Goal: Task Accomplishment & Management: Use online tool/utility

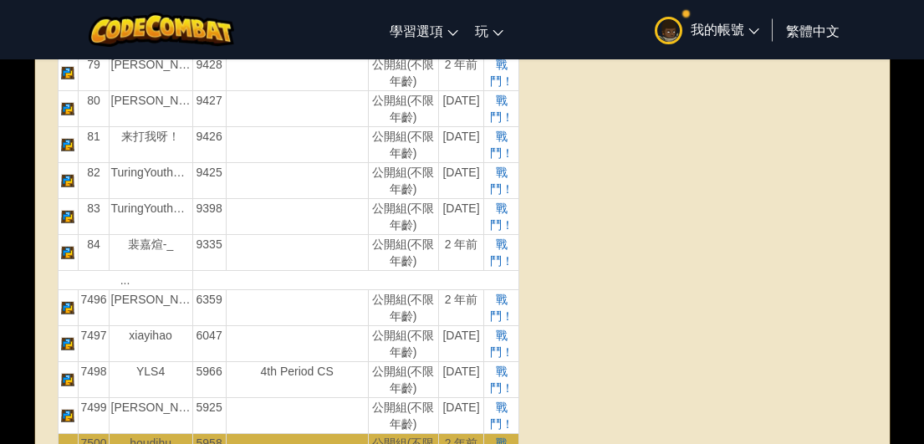
scroll to position [3345, 0]
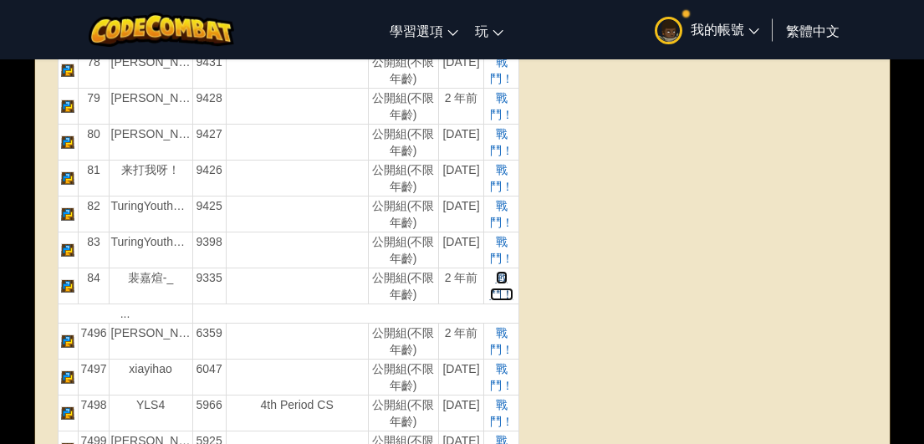
click at [497, 280] on span "戰鬥！" at bounding box center [501, 286] width 23 height 30
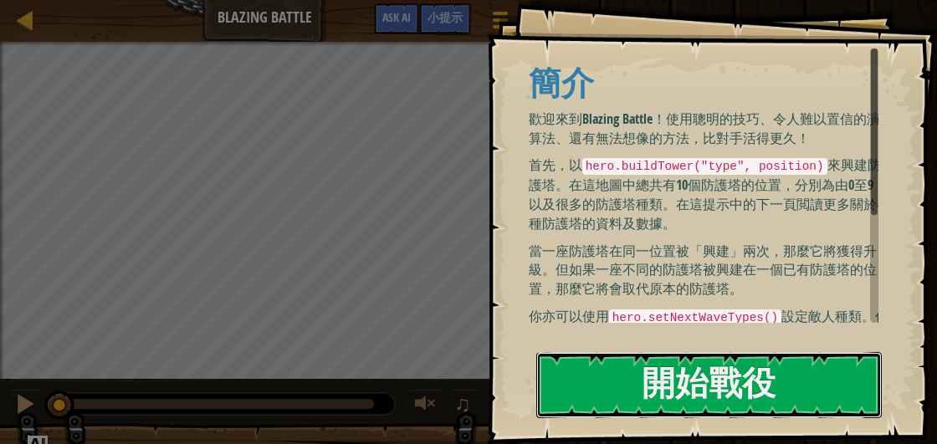
click at [670, 254] on div "Goals 簡介 歡迎來到Blazing Battle！使用聰明的技巧、令人難以置信的演算法、還有無法想像的方法，比對手活得更久！ 首先，以 hero.bui…" at bounding box center [712, 222] width 450 height 444
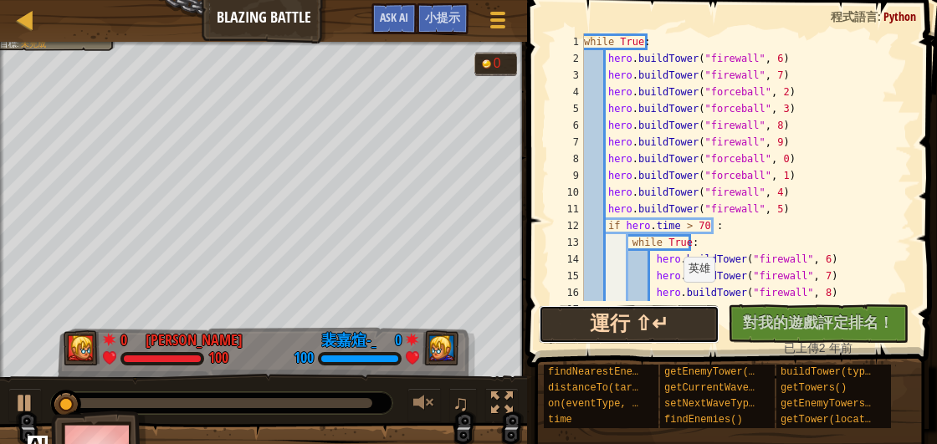
click at [670, 319] on button "運行 ⇧↵" at bounding box center [629, 324] width 181 height 38
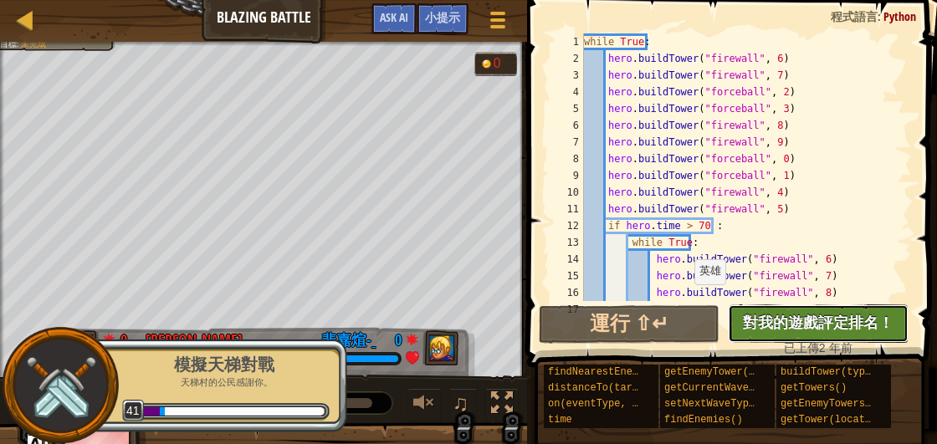
click at [828, 321] on span "對我的遊戲評定排名！" at bounding box center [818, 322] width 151 height 21
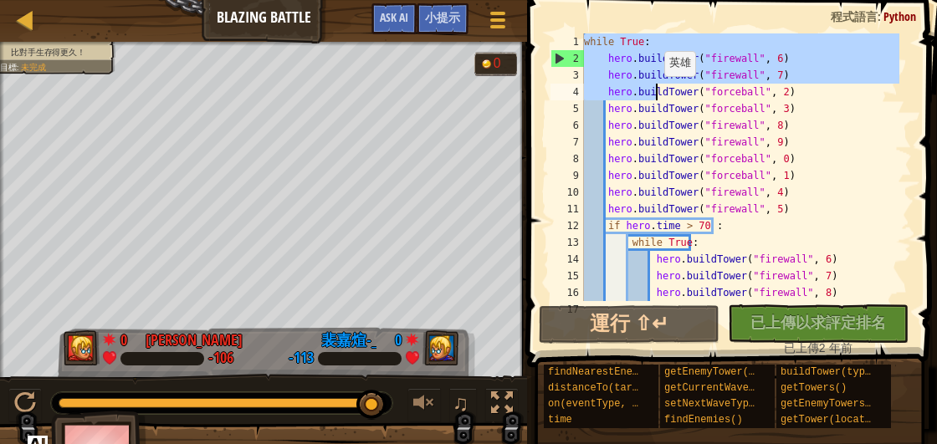
drag, startPoint x: 585, startPoint y: 39, endPoint x: 656, endPoint y: 93, distance: 88.3
click at [656, 93] on div "while True : hero . buildTower ( "firewall" , 6 ) hero . buildTower ( "firewall…" at bounding box center [739, 183] width 319 height 301
click at [836, 170] on div "while True : hero . buildTower ( "firewall" , 6 ) hero . buildTower ( "firewall…" at bounding box center [739, 183] width 319 height 301
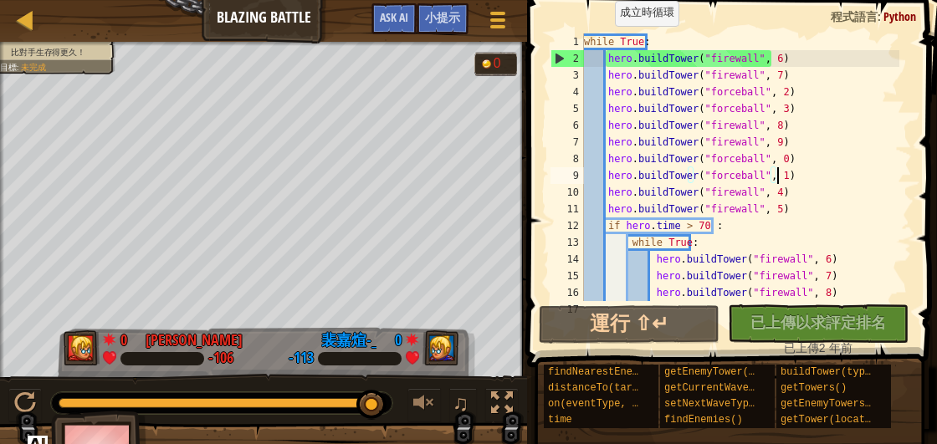
click at [606, 42] on div "while True : hero . buildTower ( "firewall" , 6 ) hero . buildTower ( "firewall…" at bounding box center [739, 183] width 319 height 301
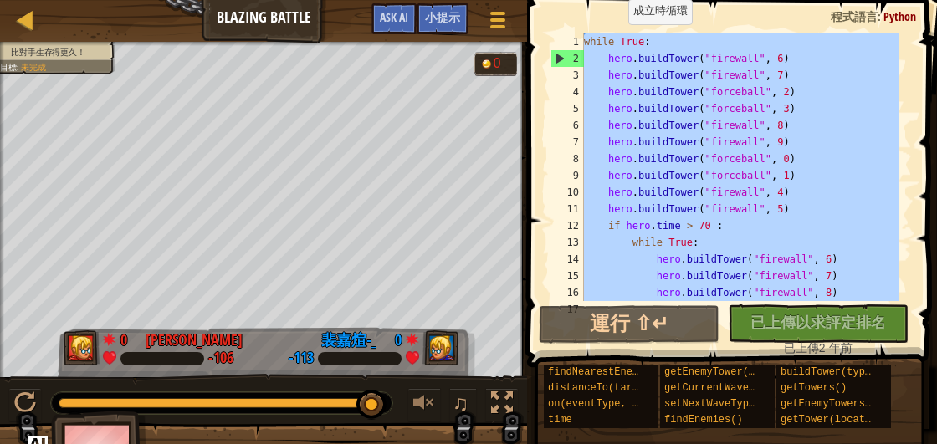
click at [620, 41] on div "while True : hero . buildTower ( "firewall" , 6 ) hero . buildTower ( "firewall…" at bounding box center [739, 167] width 319 height 268
paste textarea "hero.buildTower("guard", 4)"
type textarea "hero.buildTower("guard", 4)"
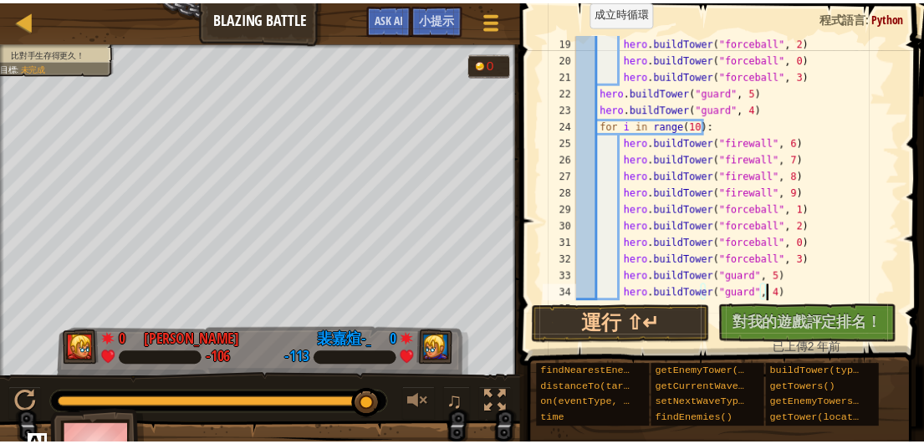
scroll to position [301, 0]
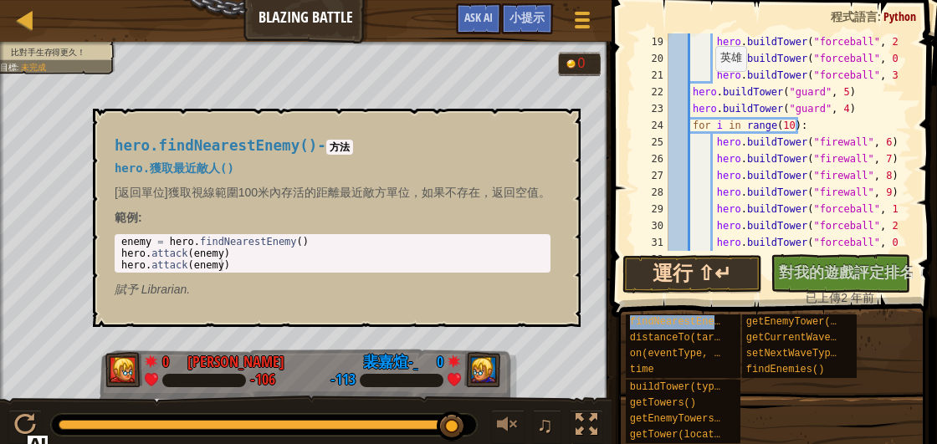
click at [698, 328] on span "findNearestEnemy()" at bounding box center [684, 322] width 109 height 12
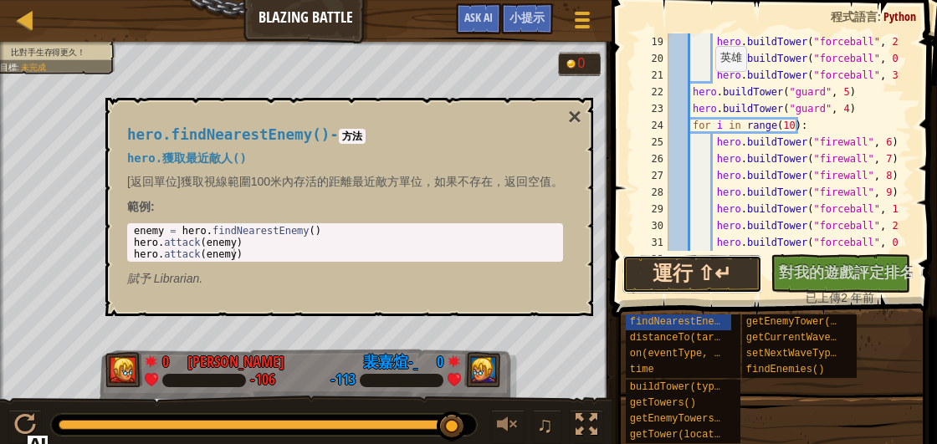
click at [695, 268] on button "運行 ⇧↵" at bounding box center [692, 274] width 140 height 38
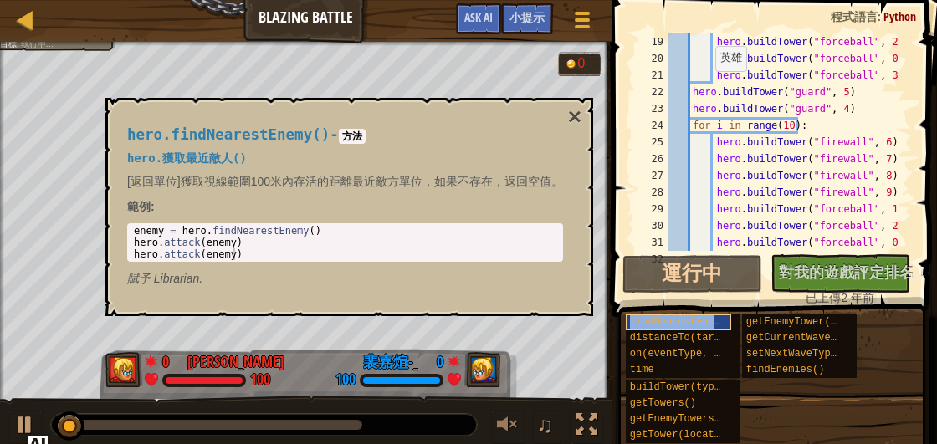
click at [693, 318] on span "findNearestEnemy()" at bounding box center [684, 322] width 109 height 12
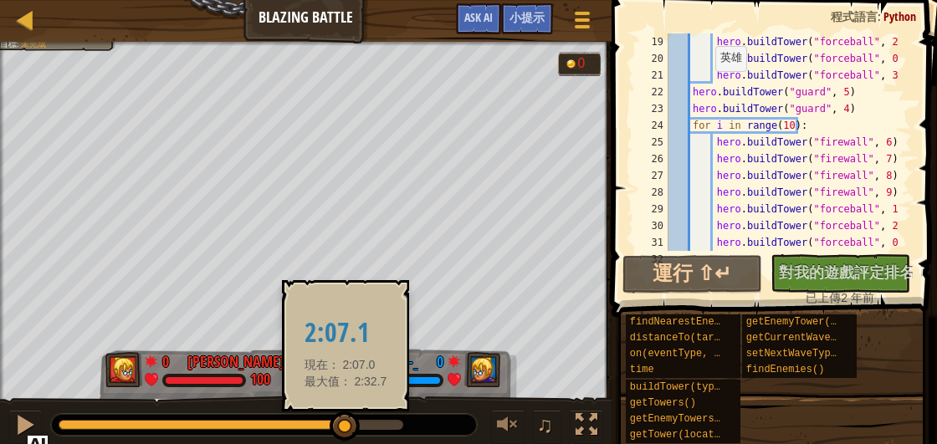
drag, startPoint x: 128, startPoint y: 417, endPoint x: 345, endPoint y: 421, distance: 217.5
click at [345, 421] on div at bounding box center [345, 426] width 30 height 30
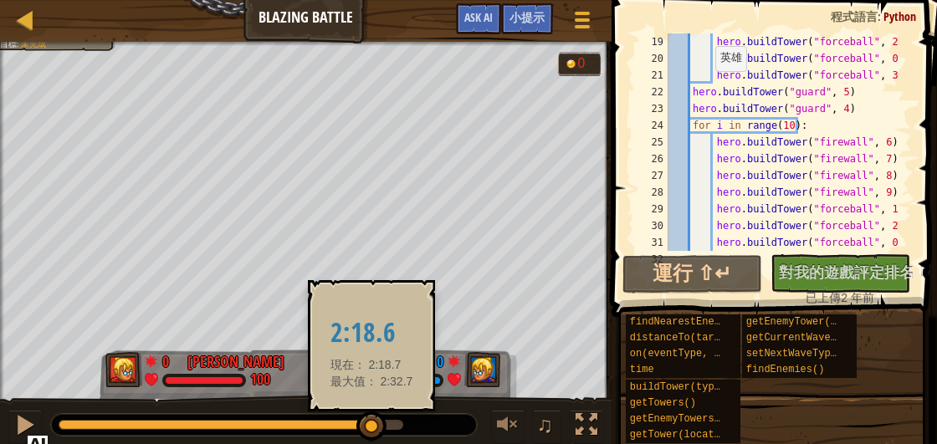
drag, startPoint x: 360, startPoint y: 426, endPoint x: 372, endPoint y: 426, distance: 11.7
click at [372, 426] on div at bounding box center [371, 426] width 30 height 30
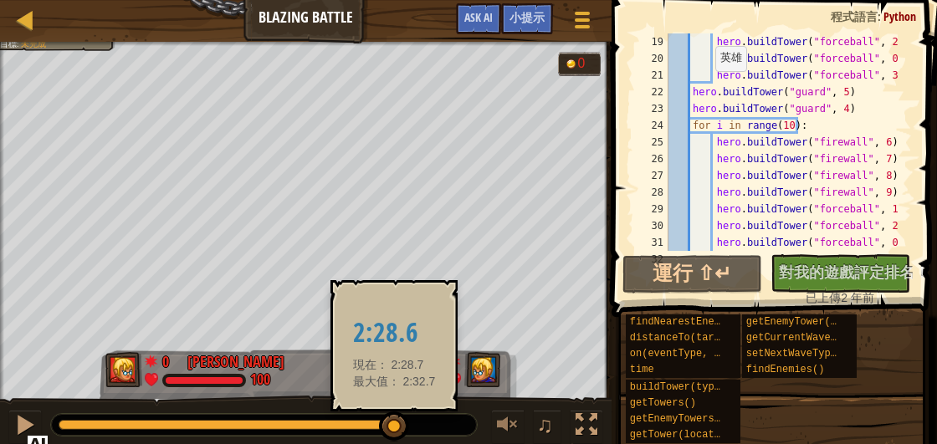
drag, startPoint x: 385, startPoint y: 427, endPoint x: 396, endPoint y: 427, distance: 10.9
click at [396, 427] on div at bounding box center [394, 426] width 30 height 30
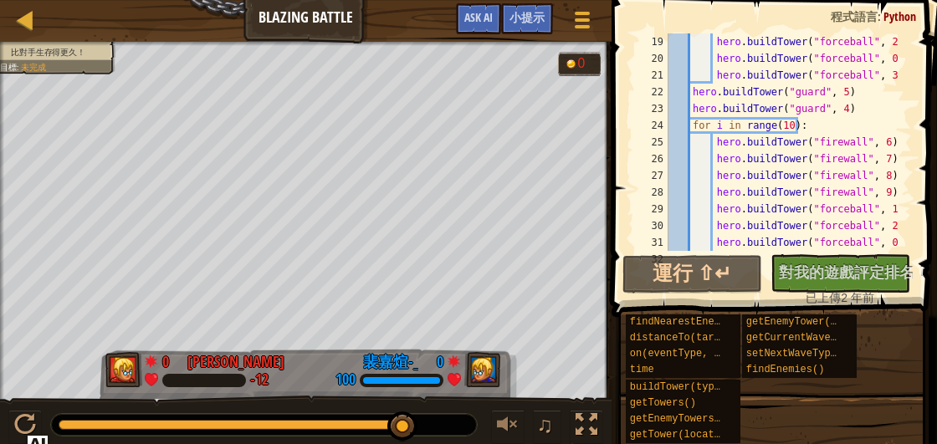
click at [25, 34] on div "天梯 Blazing Battle 遊戲選單 完成 小提示 Ask AI" at bounding box center [305, 21] width 611 height 42
click at [42, 18] on div "天梯 Blazing Battle 遊戲選單 完成 小提示 Ask AI" at bounding box center [305, 21] width 611 height 42
click at [25, 21] on div at bounding box center [25, 19] width 21 height 21
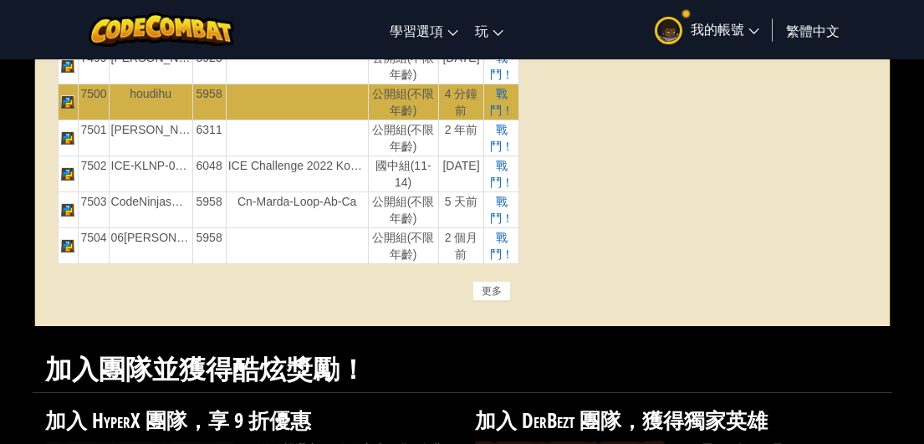
scroll to position [3847, 0]
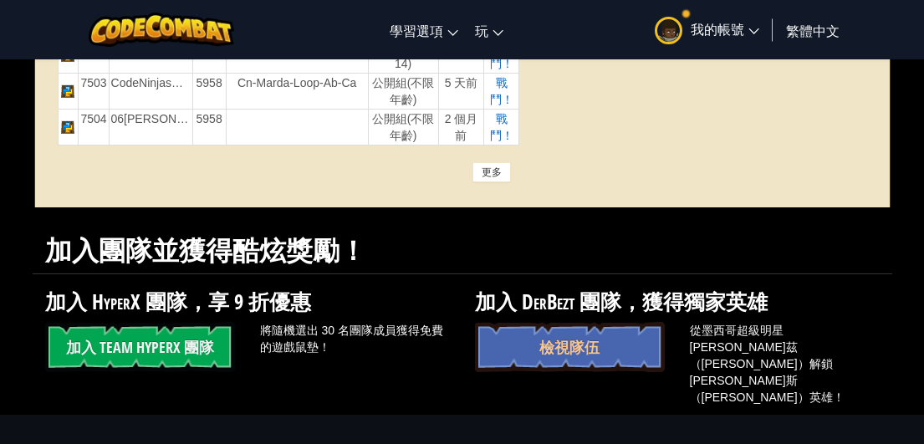
click at [493, 172] on div "更多" at bounding box center [492, 172] width 38 height 20
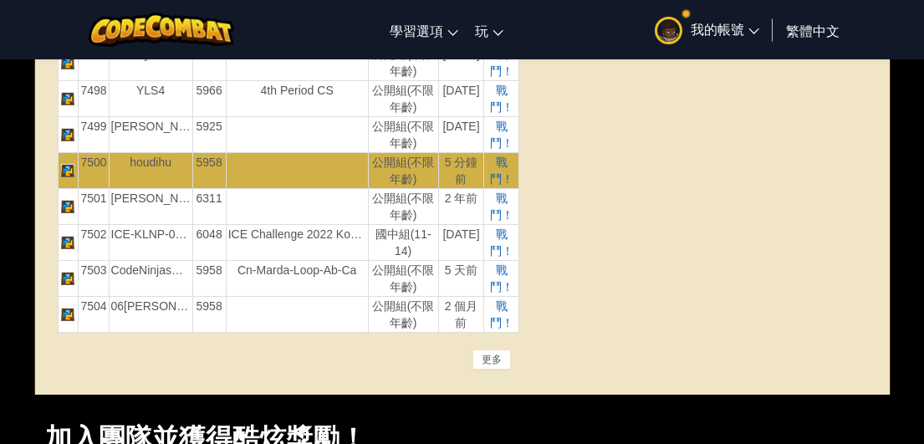
scroll to position [7276, 0]
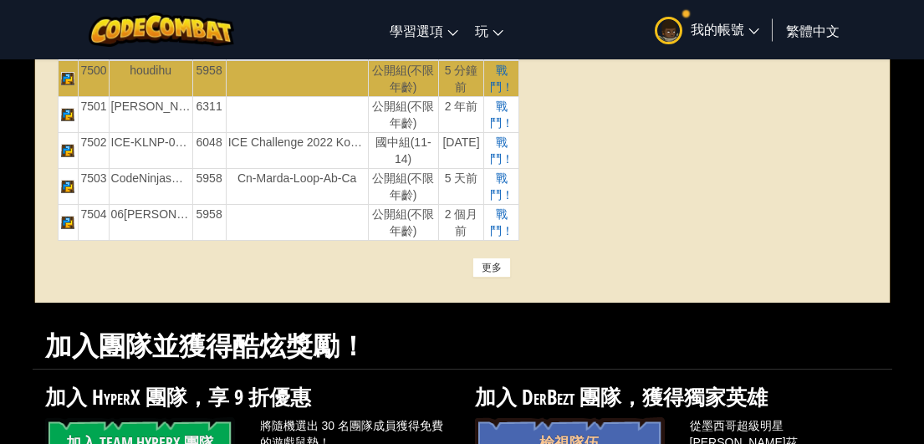
click at [492, 258] on div "更多" at bounding box center [492, 268] width 38 height 20
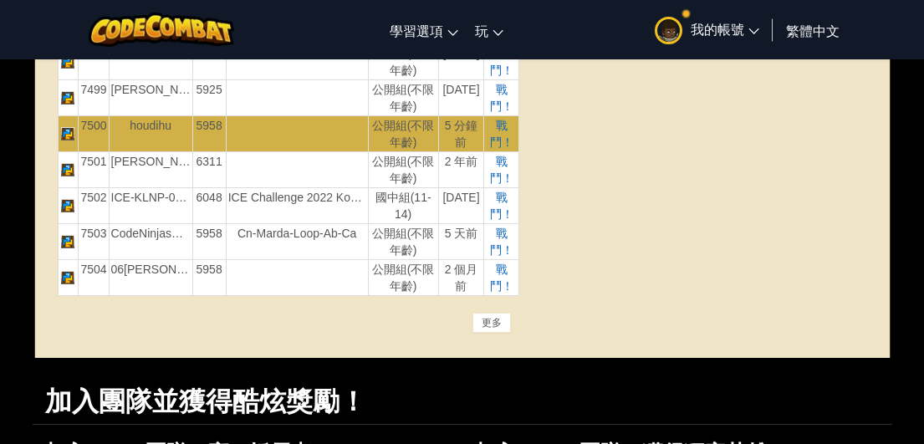
scroll to position [10873, 0]
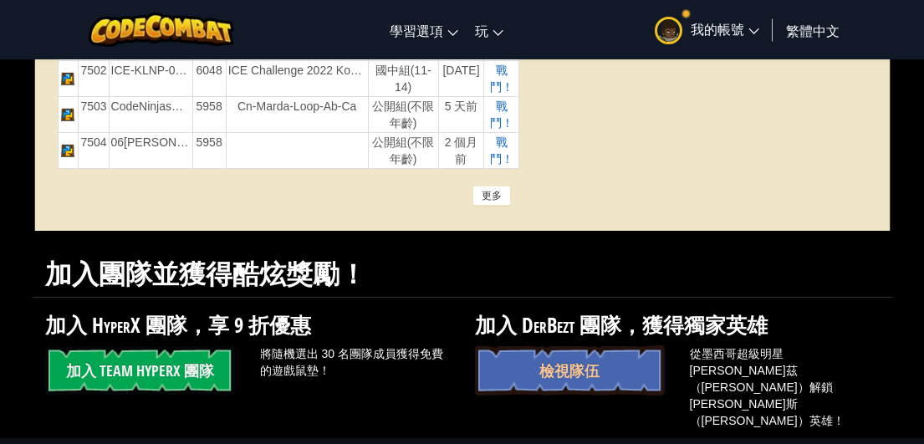
click at [504, 198] on div "更多" at bounding box center [492, 196] width 38 height 20
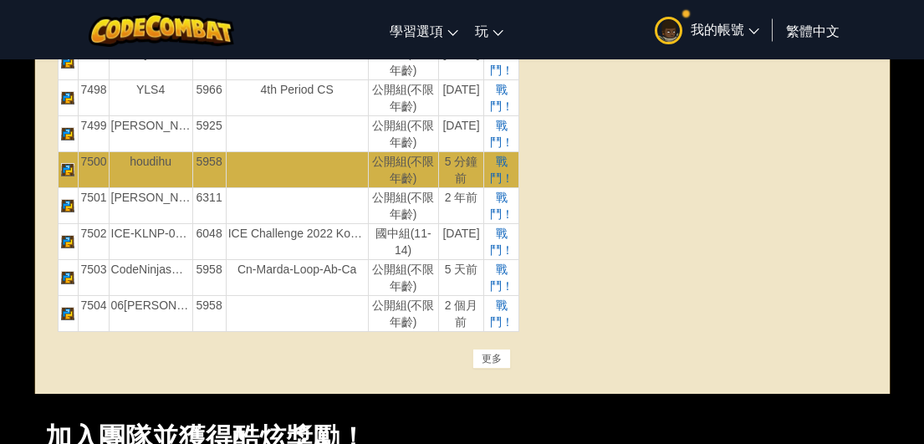
scroll to position [14385, 0]
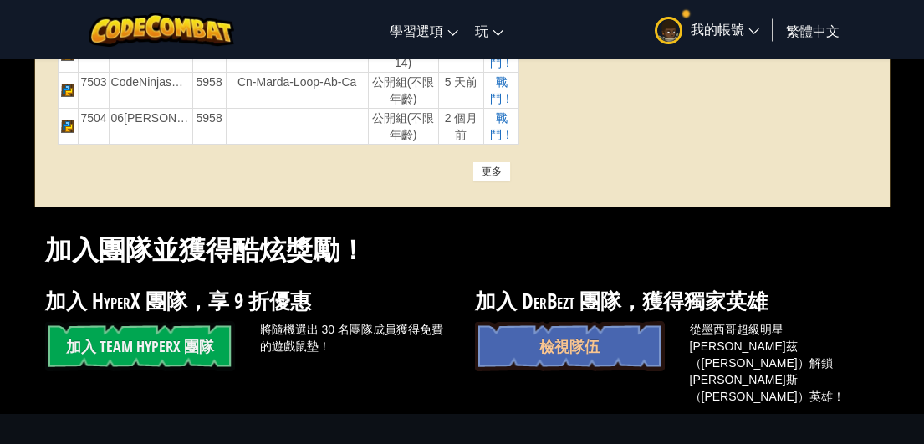
click at [494, 173] on div "更多" at bounding box center [492, 171] width 38 height 20
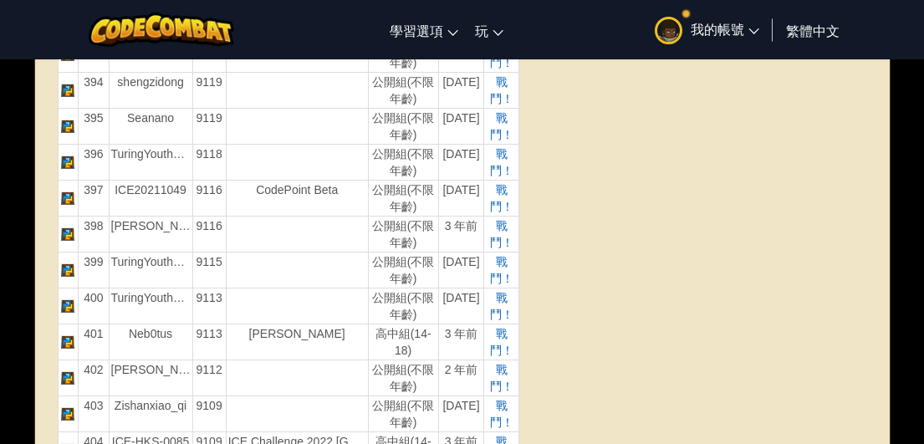
scroll to position [14720, 0]
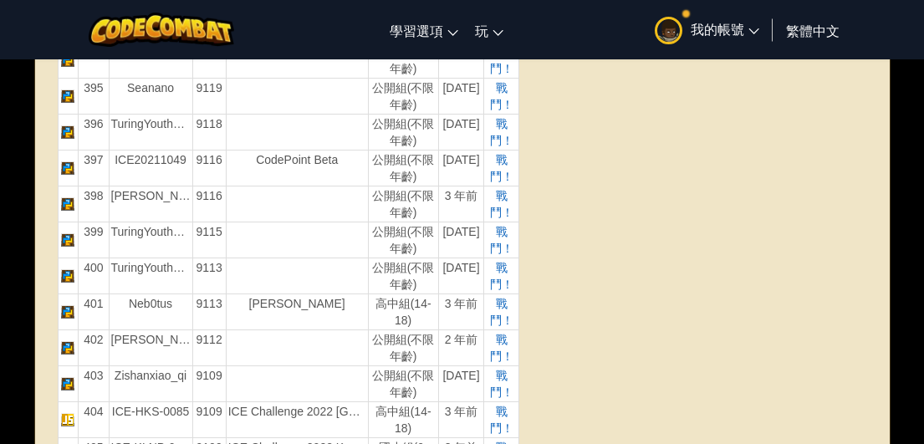
click at [499, 276] on td "戰鬥！" at bounding box center [501, 276] width 34 height 36
click at [501, 269] on span "戰鬥！" at bounding box center [501, 276] width 23 height 30
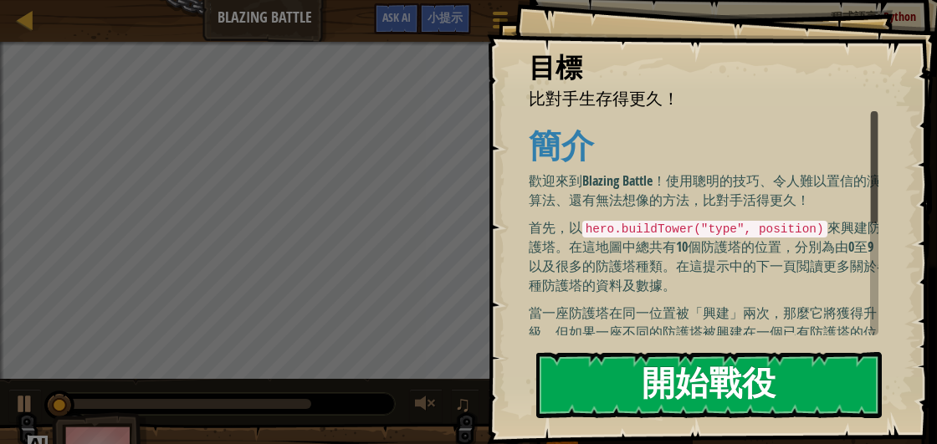
click at [668, 352] on button "開始戰役" at bounding box center [708, 385] width 345 height 66
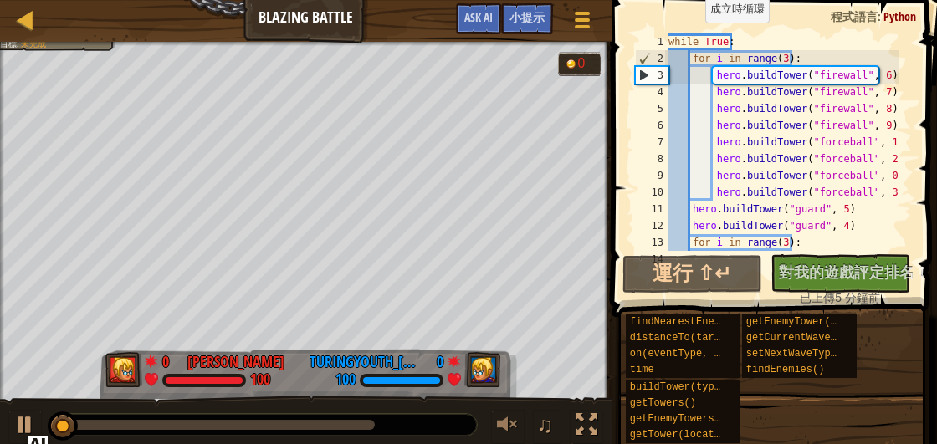
click at [697, 39] on div "while True : for i in range ( 3 ) : hero . buildTower ( "firewall" , 6 ) hero .…" at bounding box center [782, 158] width 234 height 251
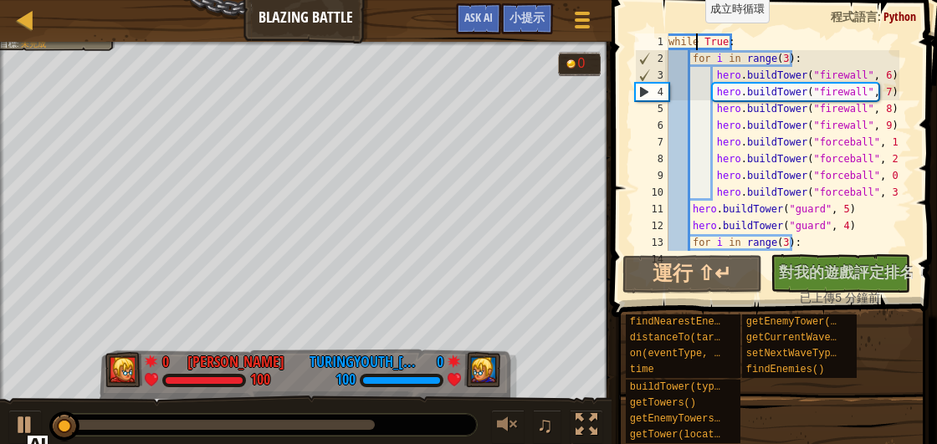
type textarea "hero.buildTower("guard", 4)"
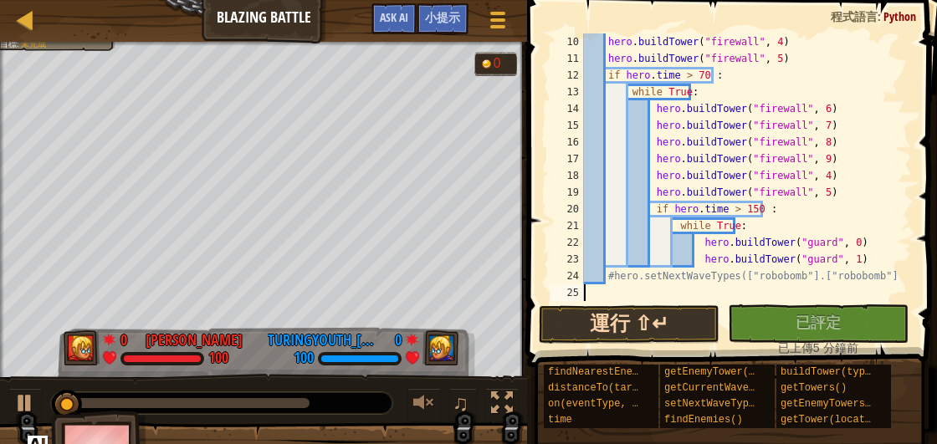
scroll to position [151, 0]
click at [706, 266] on div "hero . buildTower ( "firewall" , 4 ) hero . buildTower ( "firewall" , 5 ) if he…" at bounding box center [739, 183] width 319 height 301
type textarea "hero.buildTower("guard", 1)"
click at [682, 297] on div "hero . buildTower ( "firewall" , 4 ) hero . buildTower ( "firewall" , 5 ) if he…" at bounding box center [739, 183] width 319 height 301
click at [658, 327] on button "運行 ⇧↵" at bounding box center [629, 324] width 181 height 38
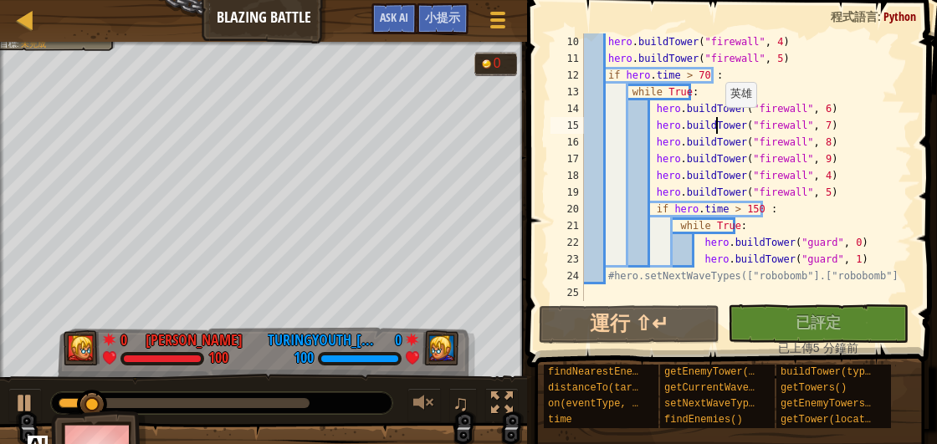
click at [717, 124] on div "hero . buildTower ( "firewall" , 4 ) hero . buildTower ( "firewall" , 5 ) if he…" at bounding box center [739, 183] width 319 height 301
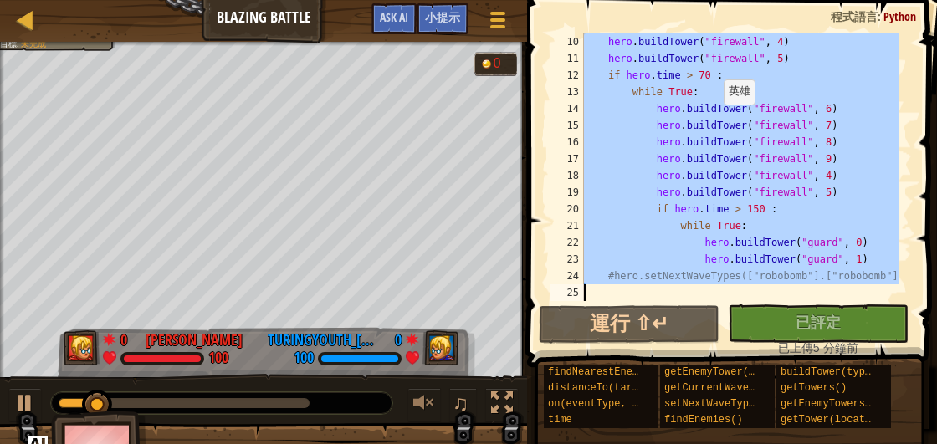
paste textarea "hero.buildTower("guard", 4)"
type textarea "hero.buildTower("guard", 4)"
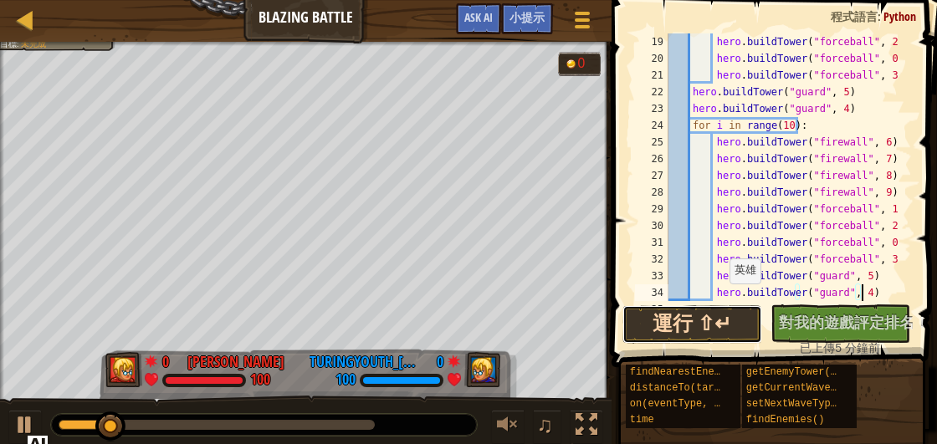
click at [673, 329] on div "小提示 hero.buildTower("guard", 4) 19 20 21 22 23 24 25 26 27 28 29 30 31 32 33 34…" at bounding box center [771, 218] width 330 height 436
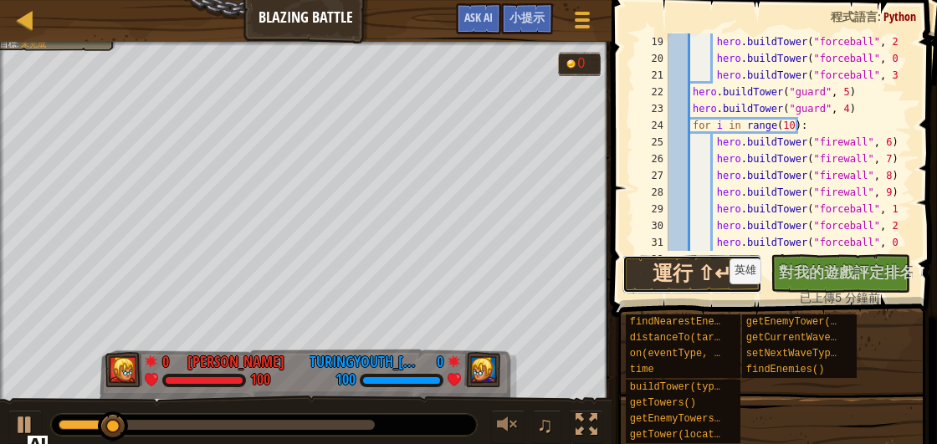
click at [674, 272] on button "運行 ⇧↵" at bounding box center [692, 274] width 140 height 38
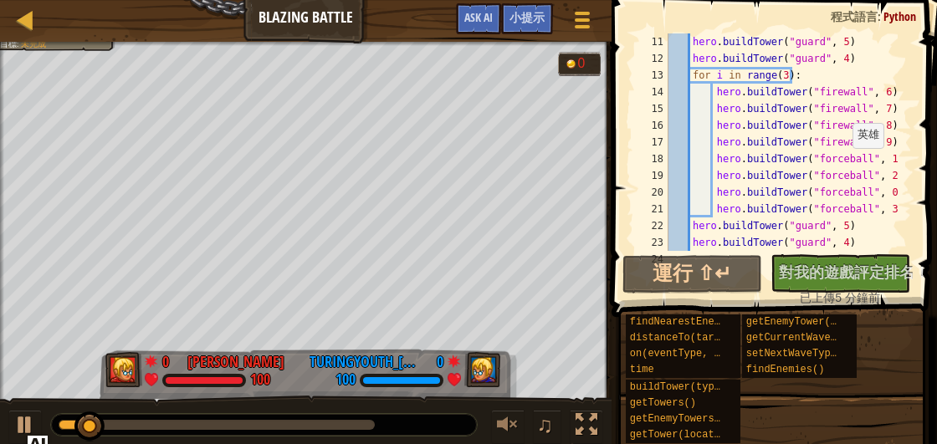
scroll to position [0, 0]
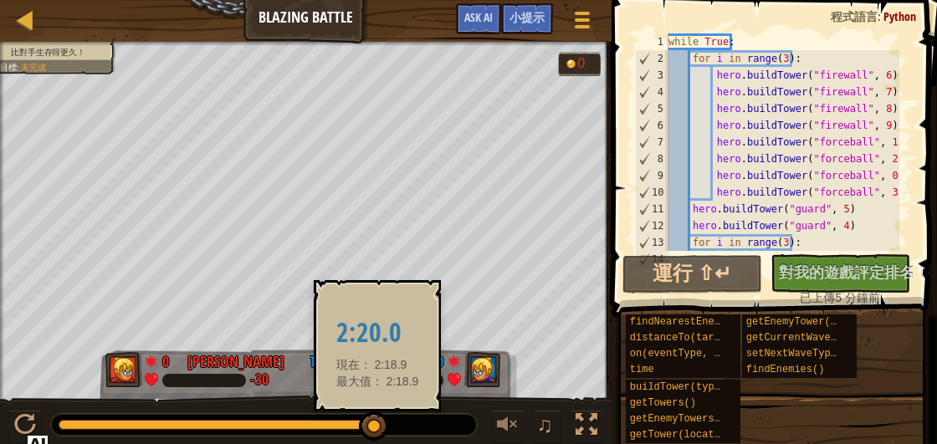
drag, startPoint x: 95, startPoint y: 430, endPoint x: 377, endPoint y: 417, distance: 282.1
click at [377, 417] on div at bounding box center [374, 426] width 30 height 30
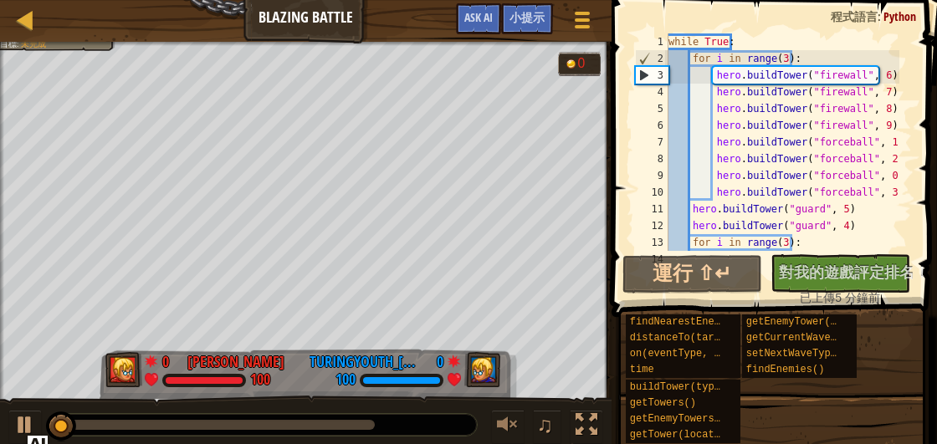
click at [365, 426] on div at bounding box center [217, 425] width 316 height 10
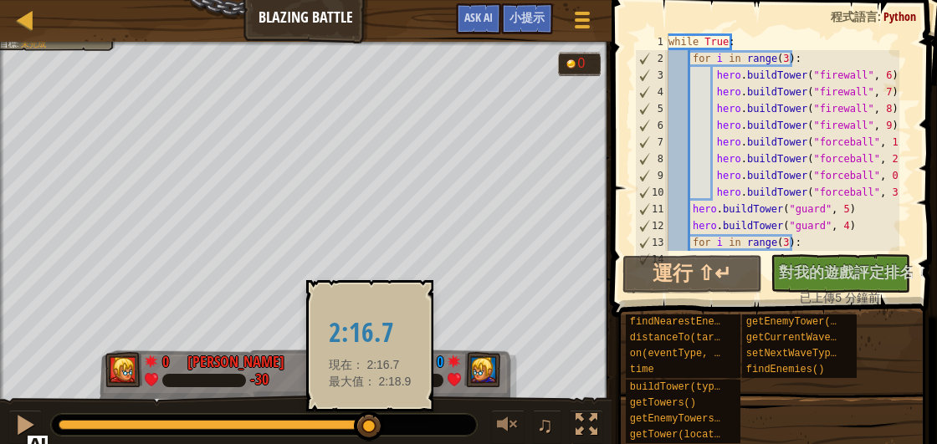
click at [370, 426] on div at bounding box center [369, 426] width 30 height 30
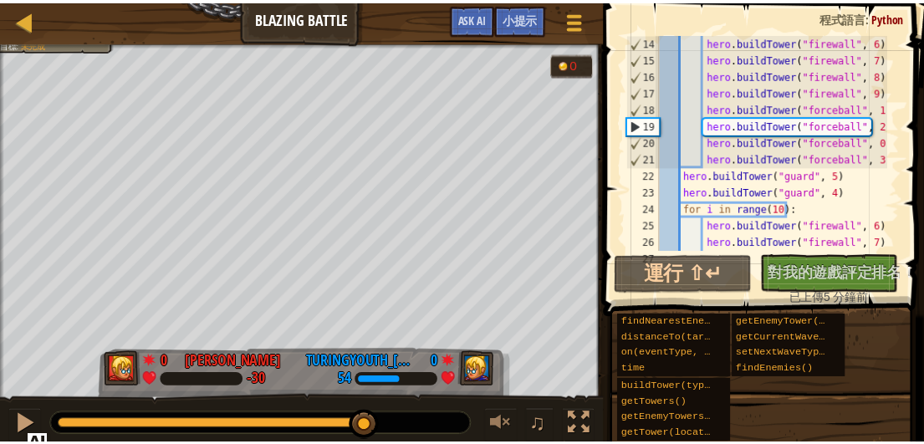
scroll to position [368, 0]
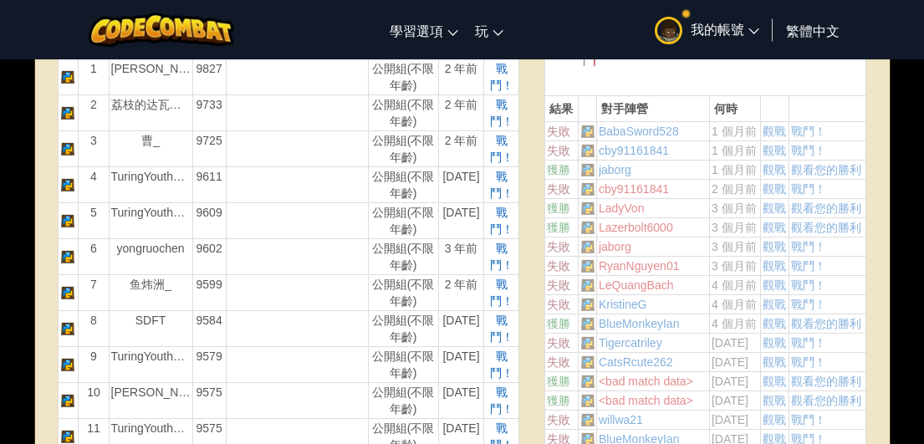
scroll to position [669, 0]
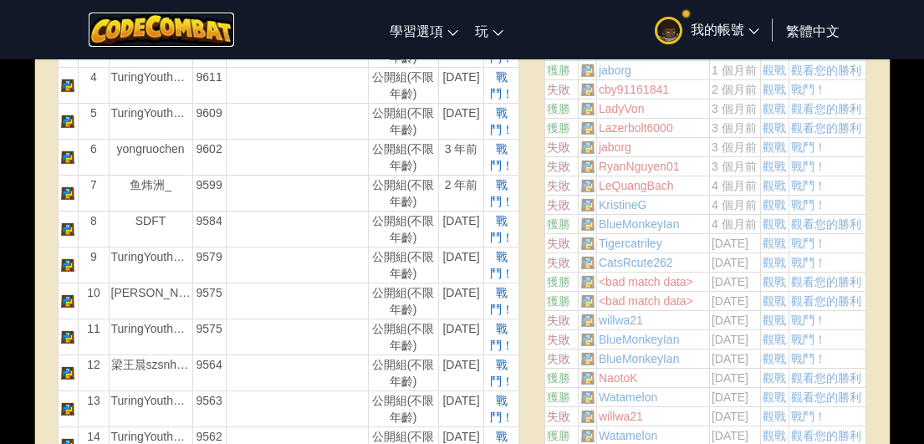
click at [204, 38] on img at bounding box center [162, 30] width 146 height 34
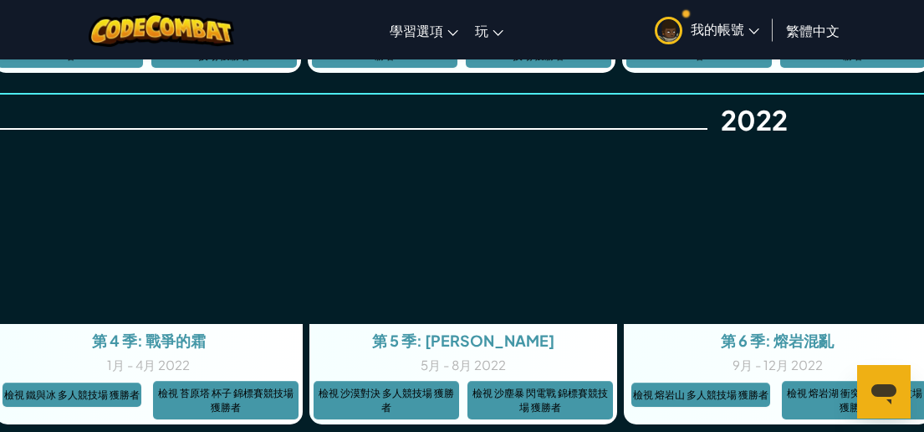
scroll to position [5011, 0]
